Goal: Navigation & Orientation: Find specific page/section

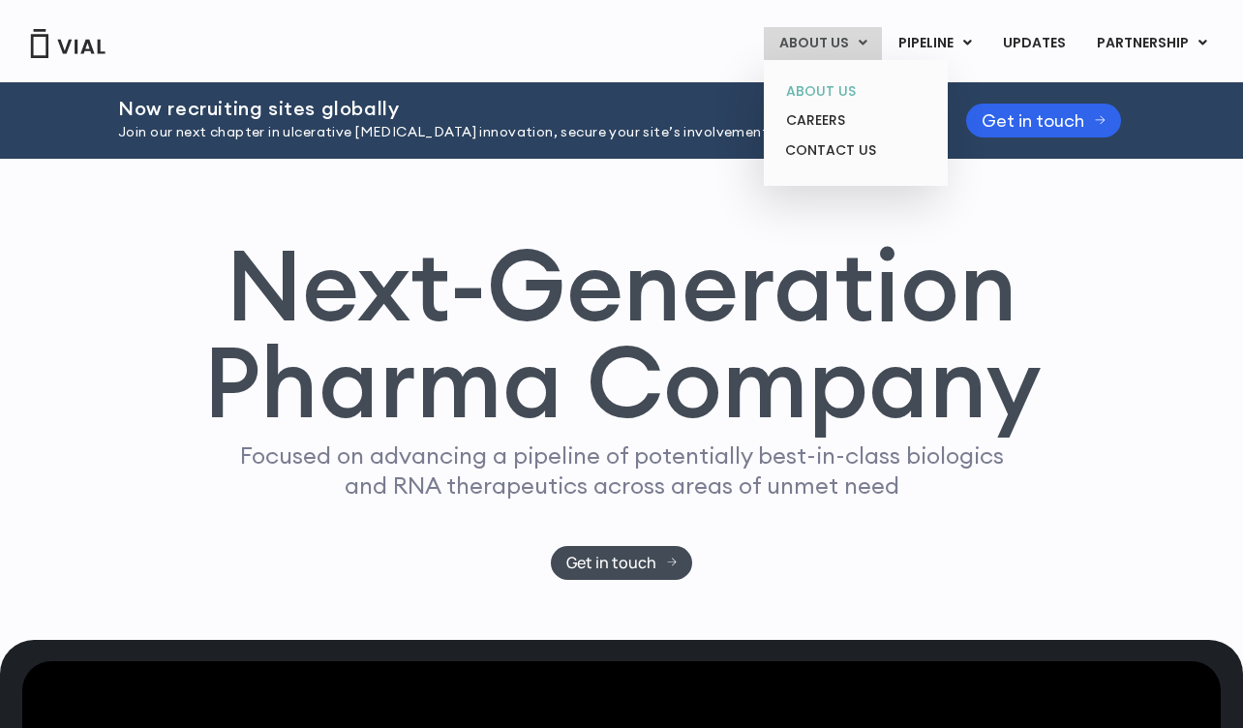
click at [852, 92] on link "ABOUT US" at bounding box center [855, 91] width 169 height 30
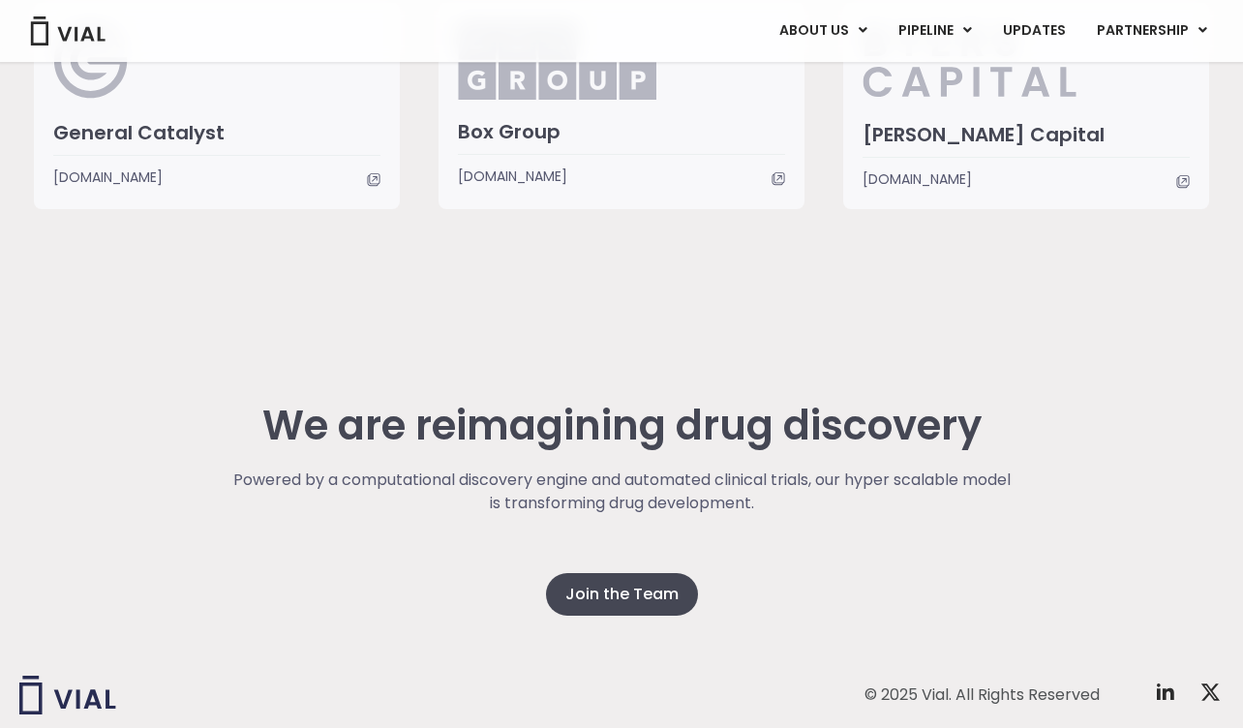
scroll to position [4945, 0]
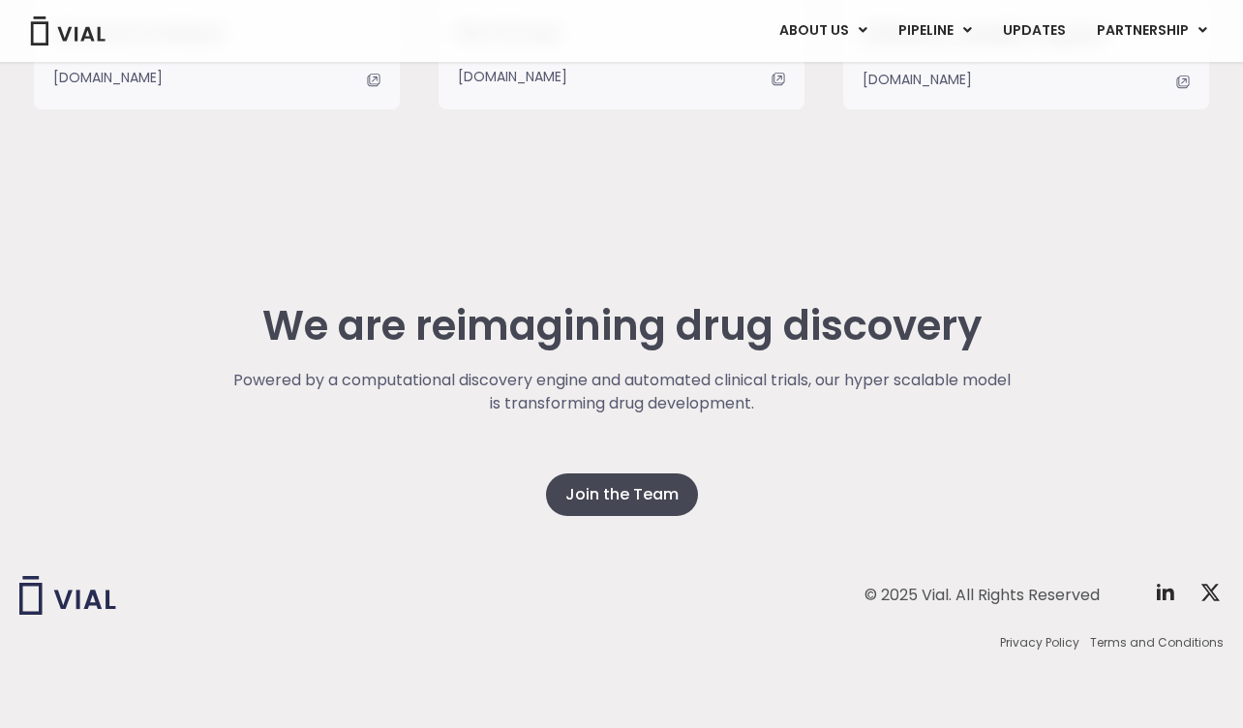
drag, startPoint x: 119, startPoint y: 340, endPoint x: 340, endPoint y: 226, distance: 248.5
click at [119, 339] on div "We are reimagining drug discovery Powered by a computational discovery engine a…" at bounding box center [621, 409] width 1204 height 213
